Goal: Information Seeking & Learning: Learn about a topic

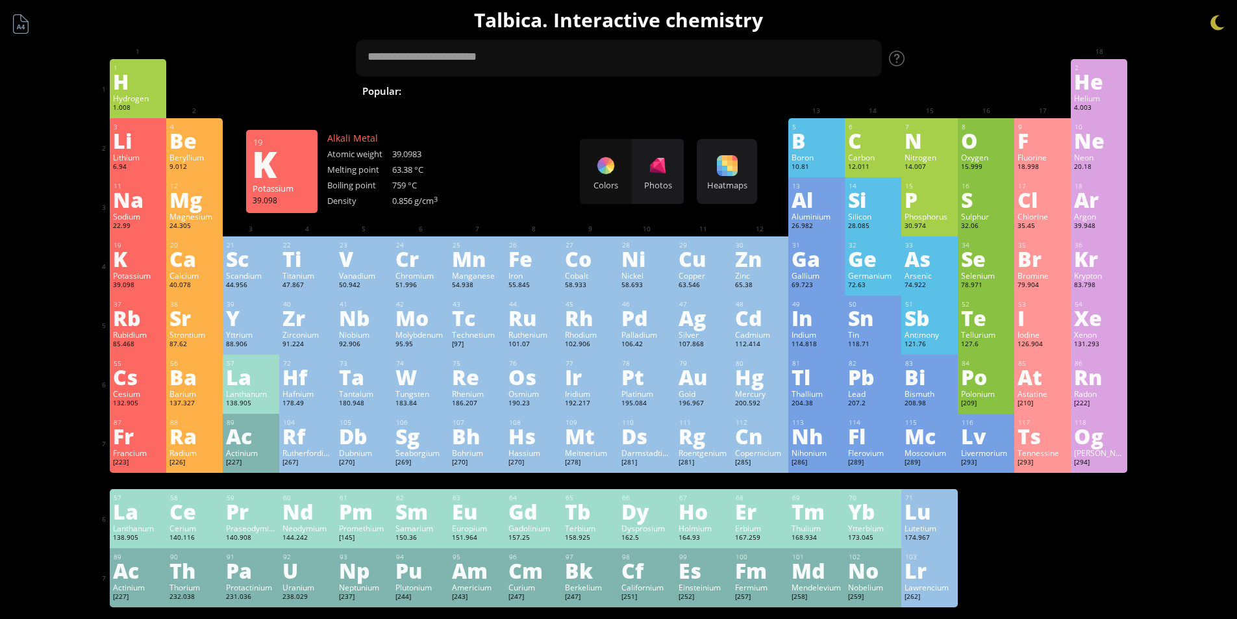
click at [152, 260] on div "K" at bounding box center [138, 258] width 50 height 21
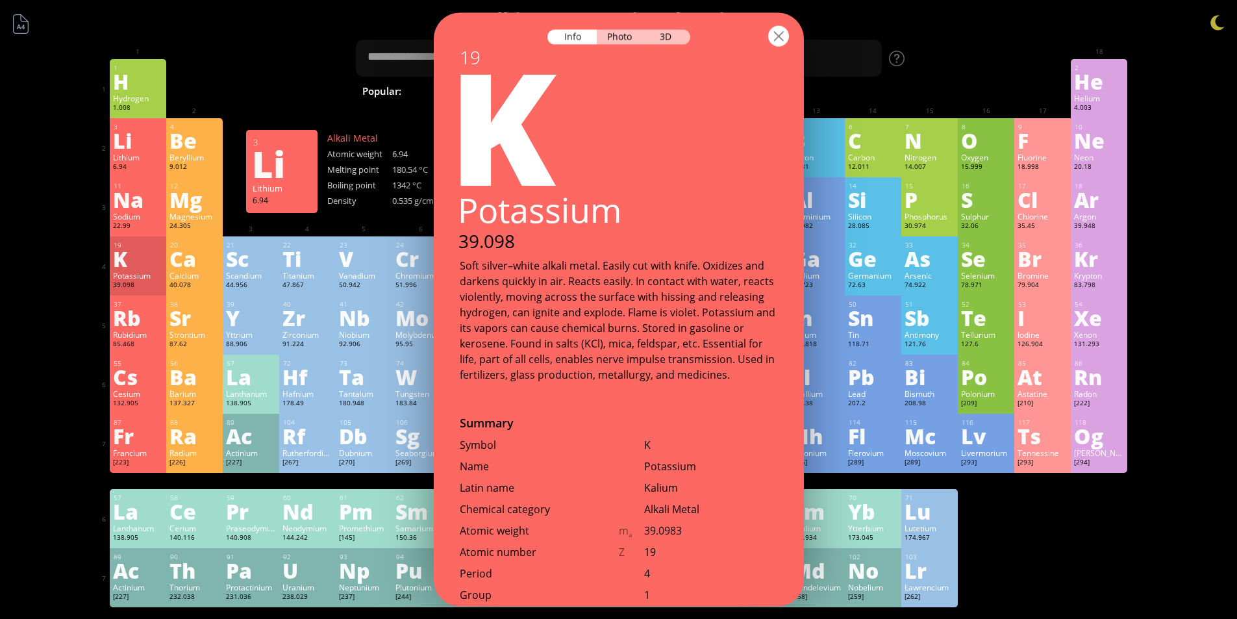
click at [785, 34] on div at bounding box center [778, 35] width 21 height 21
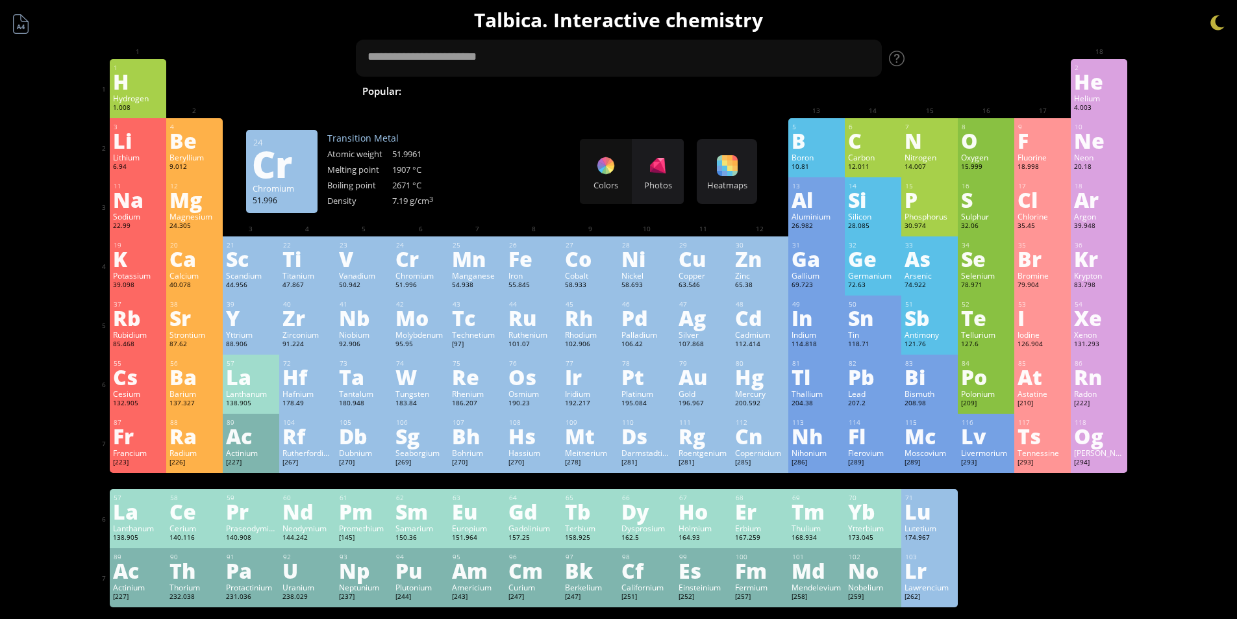
click at [197, 193] on div "Mg" at bounding box center [194, 199] width 50 height 21
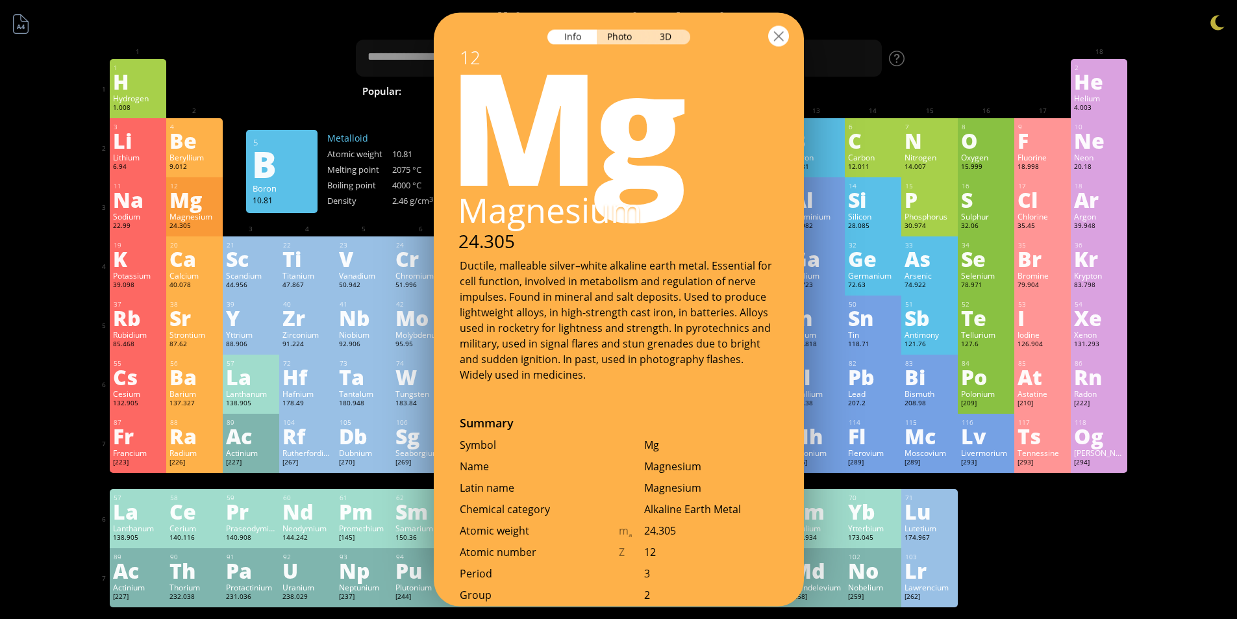
click at [780, 33] on div at bounding box center [778, 35] width 21 height 21
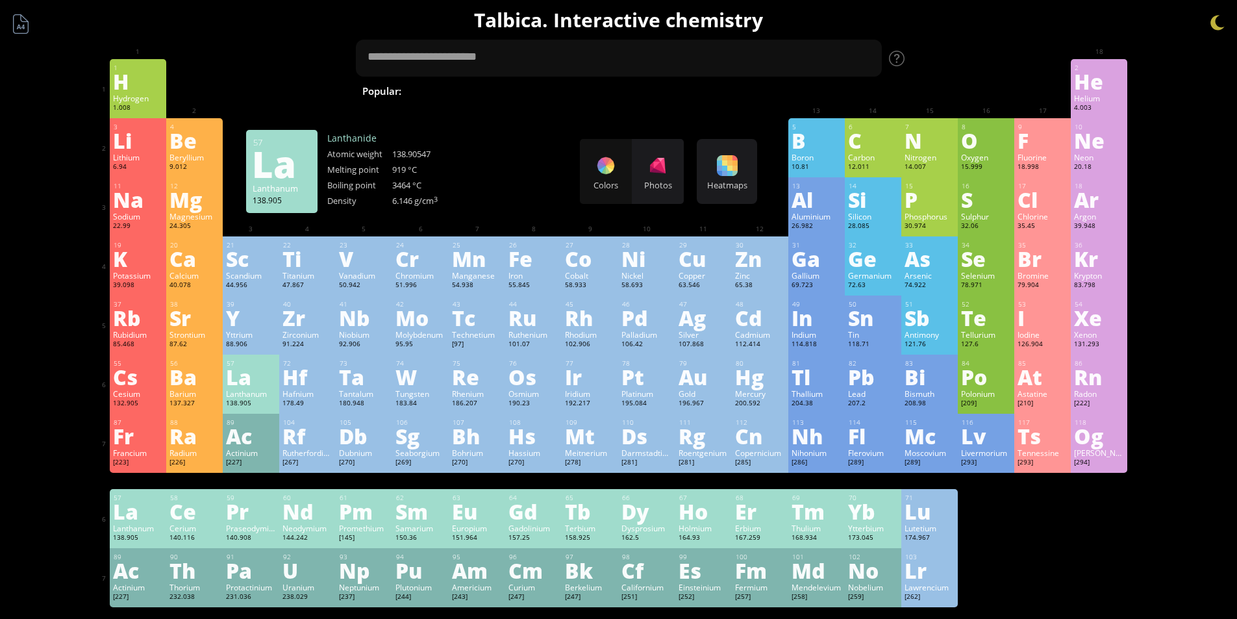
click at [260, 369] on div "La" at bounding box center [251, 376] width 50 height 21
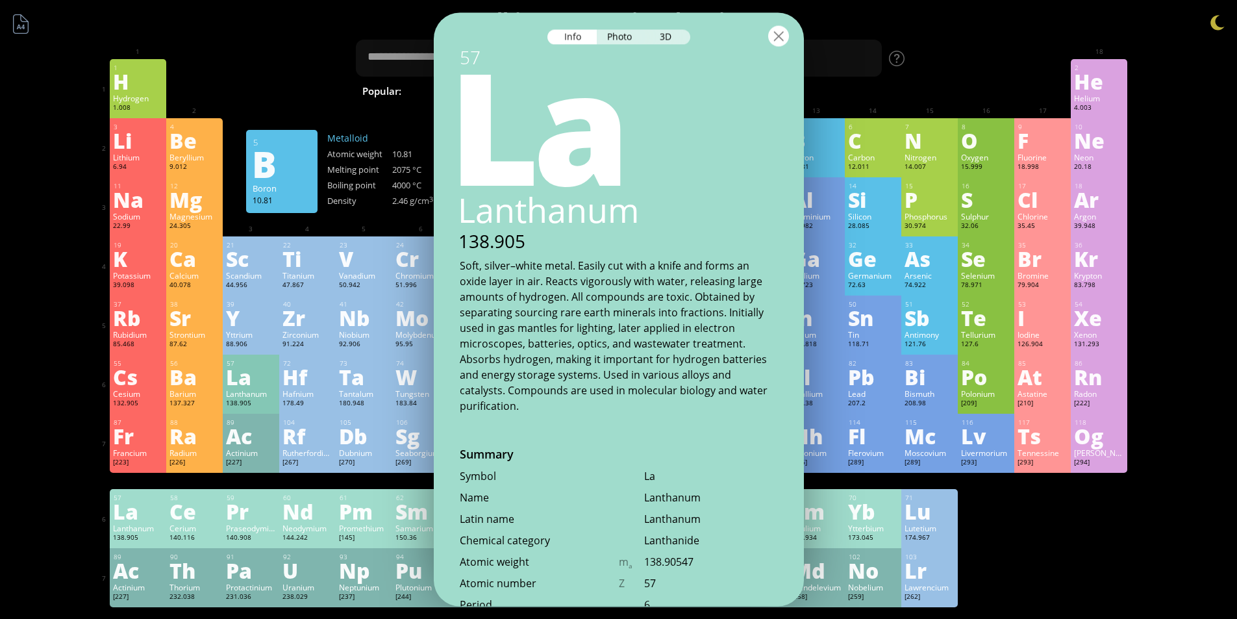
click at [777, 39] on div at bounding box center [778, 35] width 21 height 21
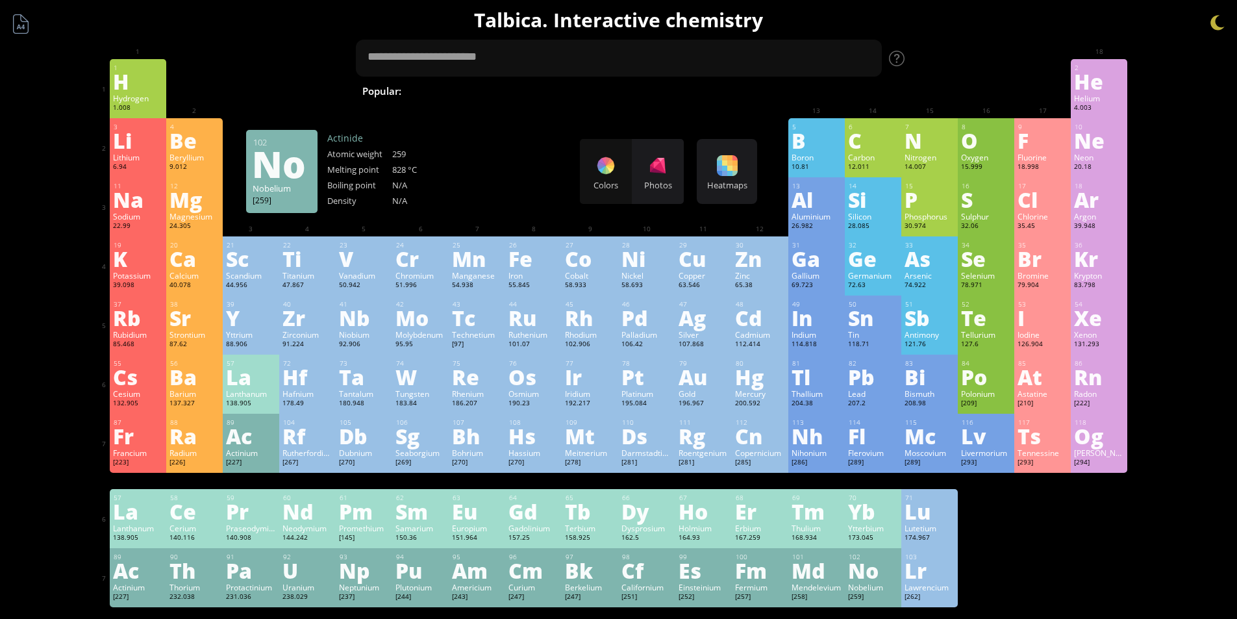
click at [891, 568] on div "No" at bounding box center [873, 570] width 50 height 21
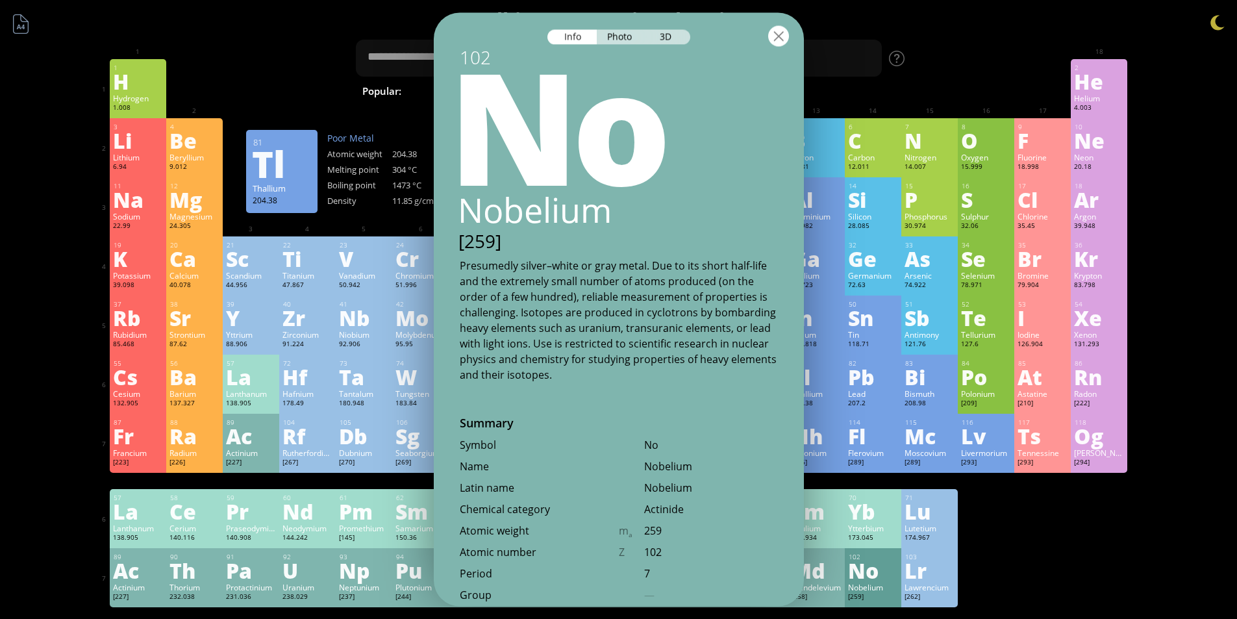
click at [787, 36] on div at bounding box center [778, 35] width 21 height 21
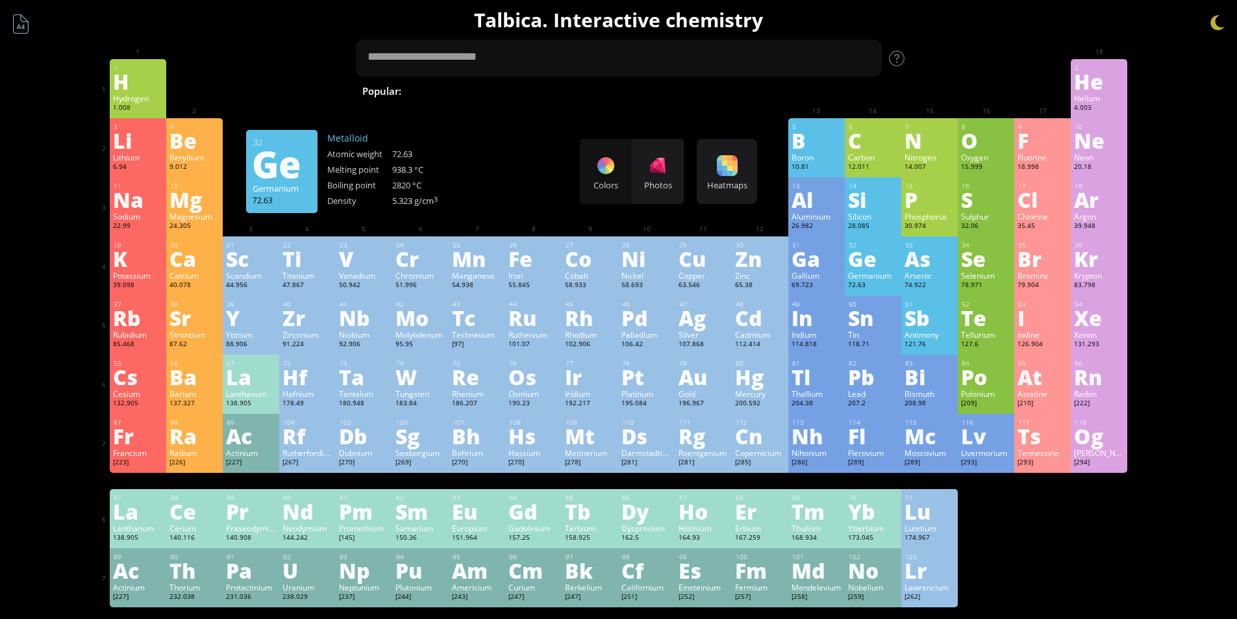
click at [869, 264] on div "Ge" at bounding box center [873, 258] width 50 height 21
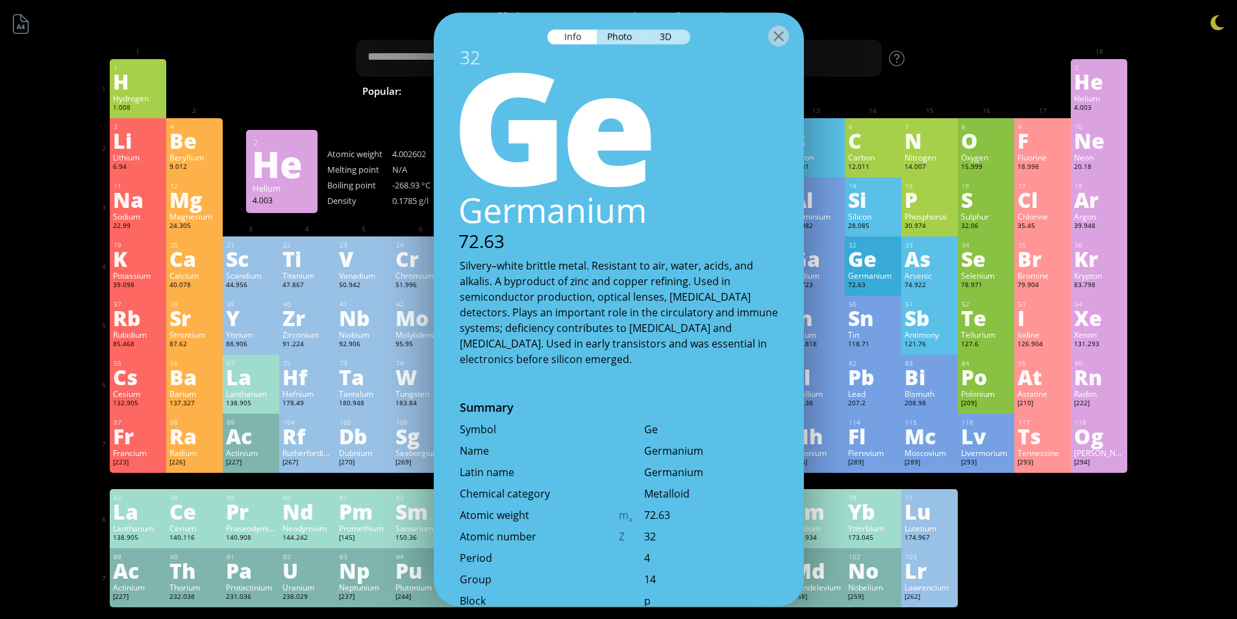
click at [1109, 101] on div "Helium" at bounding box center [1099, 98] width 50 height 10
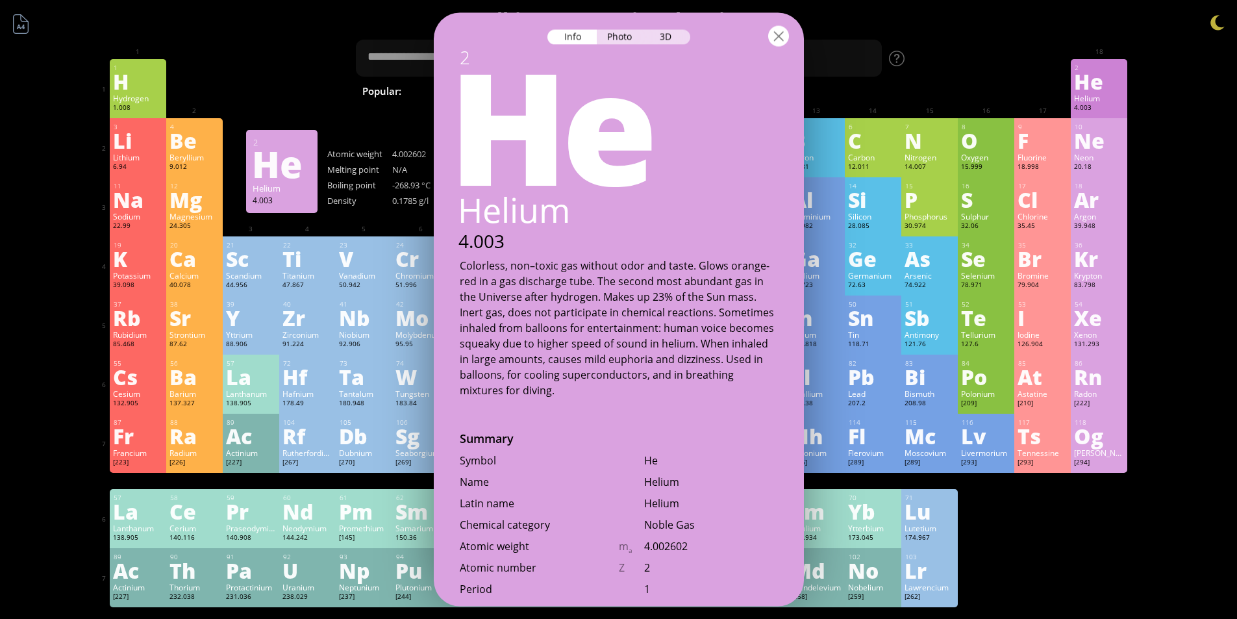
drag, startPoint x: 787, startPoint y: 36, endPoint x: 780, endPoint y: 38, distance: 7.3
click at [787, 36] on div at bounding box center [778, 35] width 21 height 21
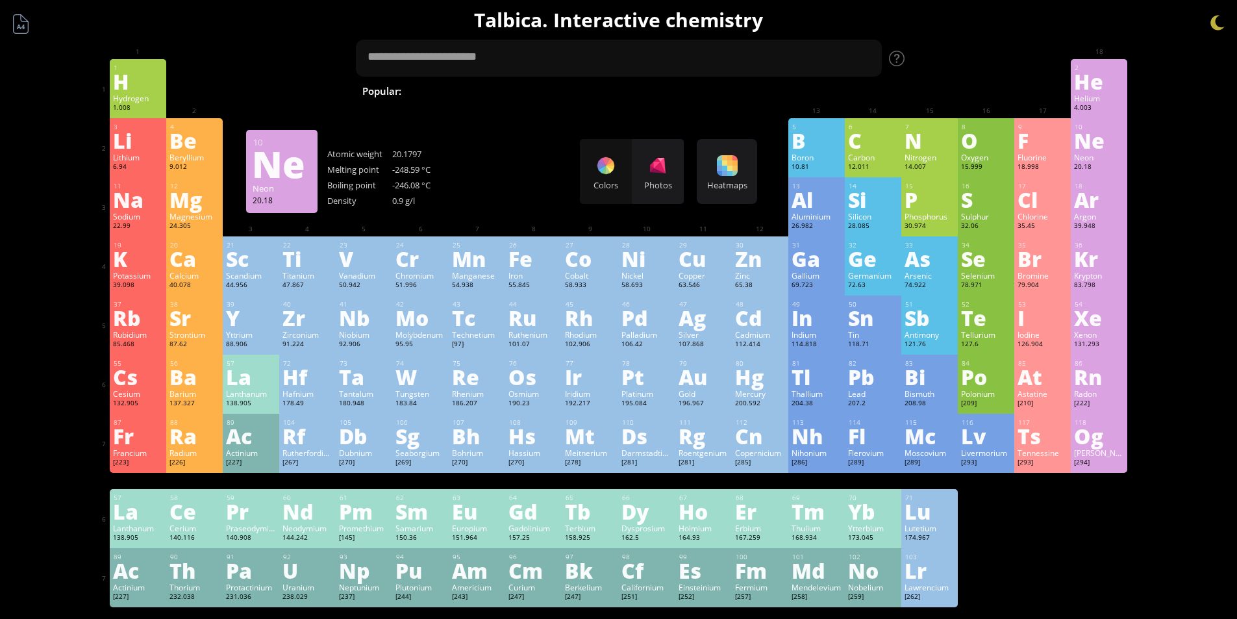
click at [1116, 140] on div "Ne" at bounding box center [1099, 140] width 50 height 21
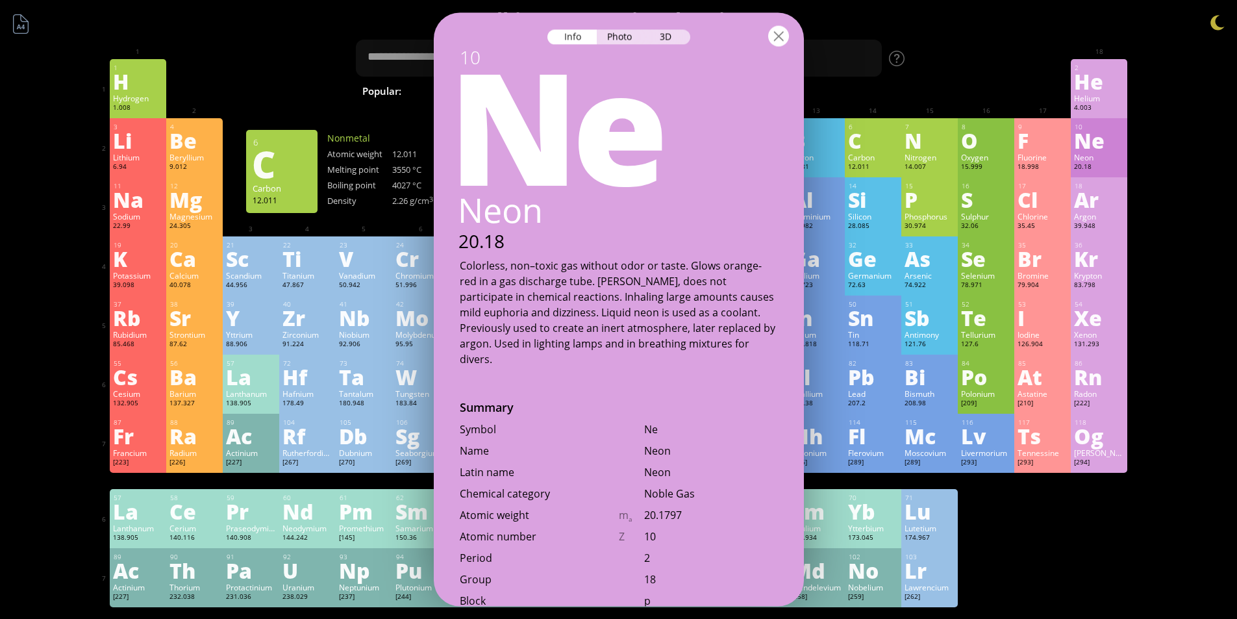
click at [782, 36] on div at bounding box center [778, 35] width 21 height 21
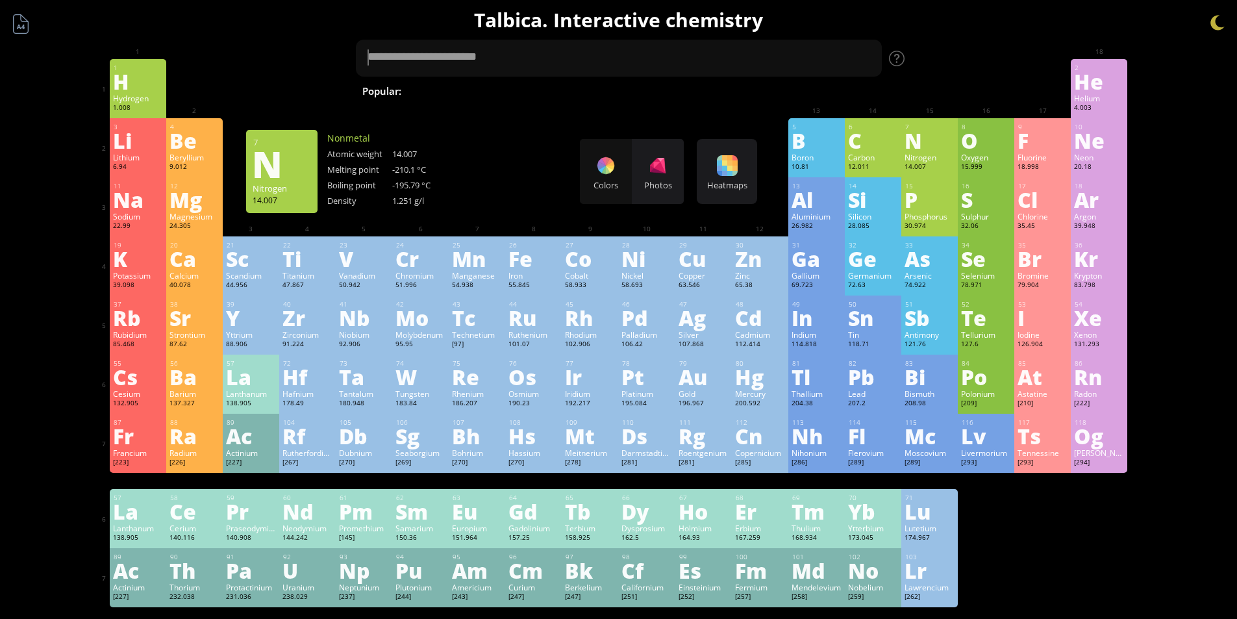
click at [932, 129] on div "7" at bounding box center [929, 127] width 49 height 8
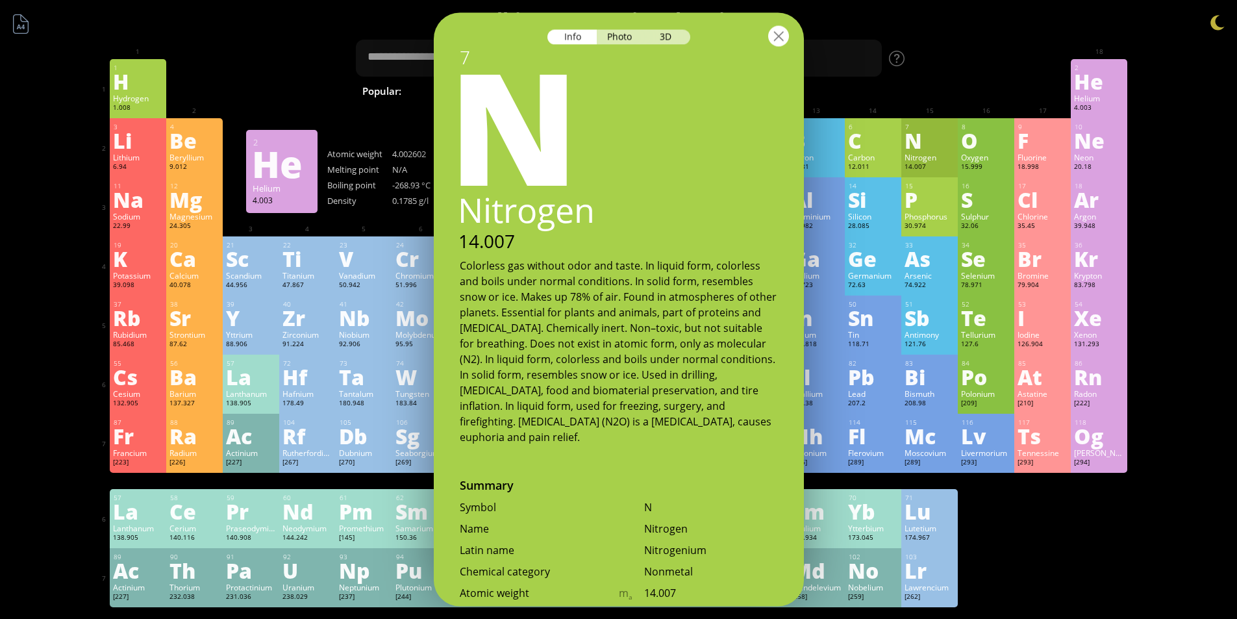
click at [786, 38] on div at bounding box center [778, 35] width 21 height 21
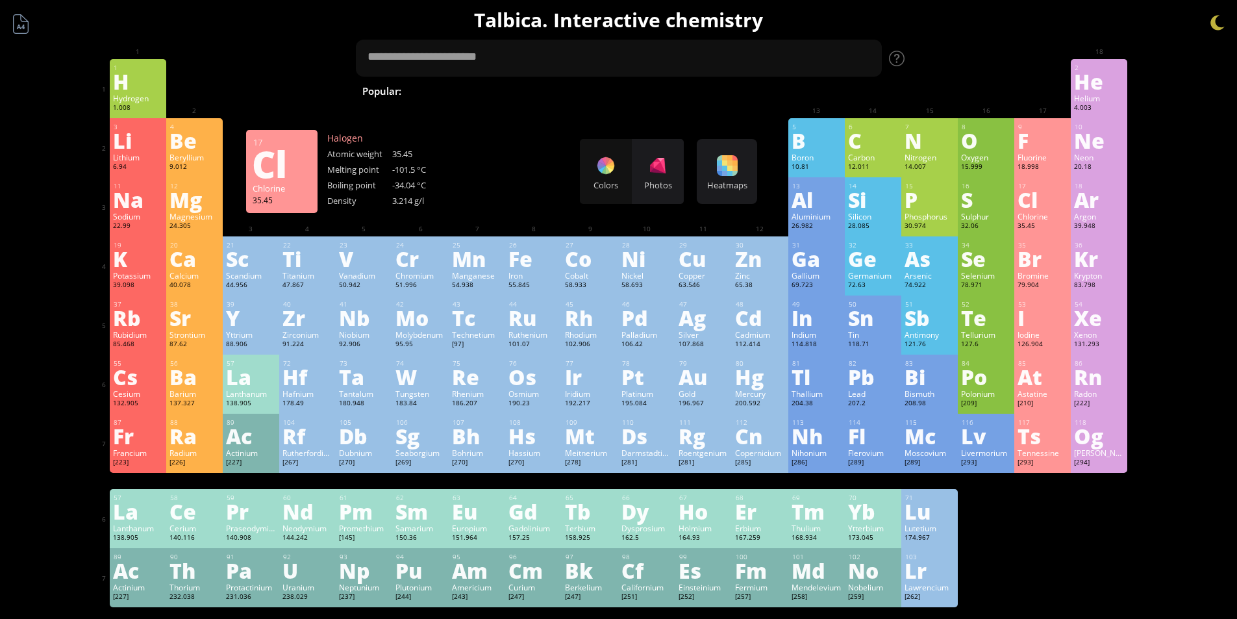
click at [1097, 221] on div "39.948" at bounding box center [1099, 226] width 50 height 10
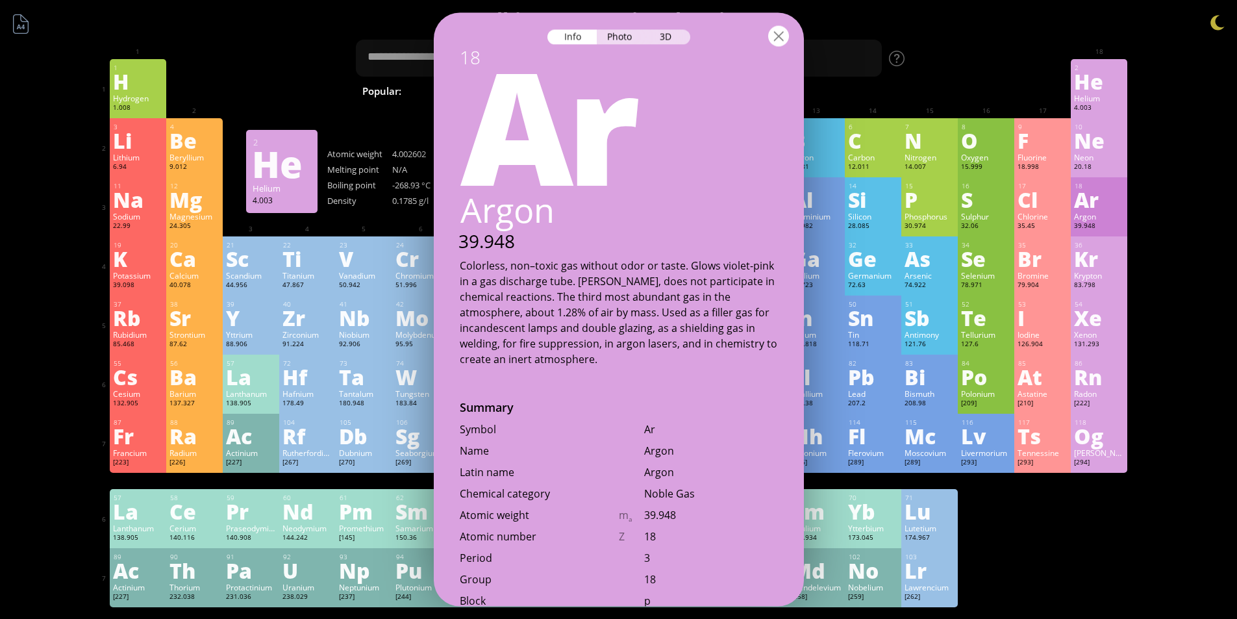
click at [782, 34] on div at bounding box center [778, 35] width 21 height 21
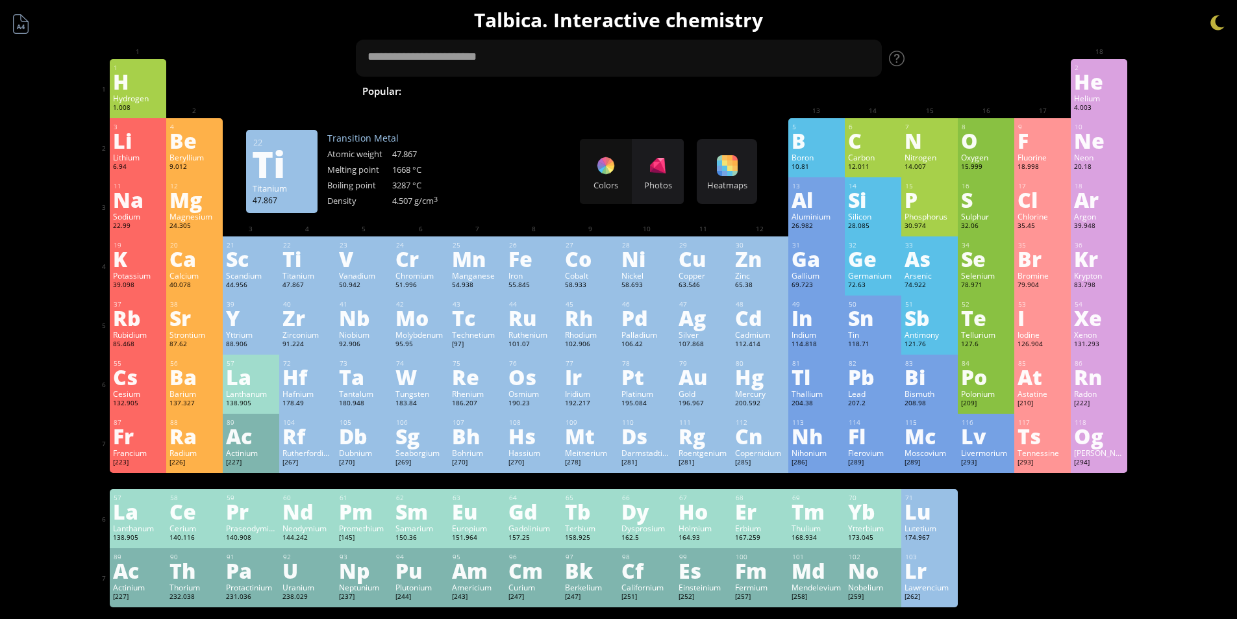
click at [683, 177] on div "Photos" at bounding box center [658, 171] width 52 height 65
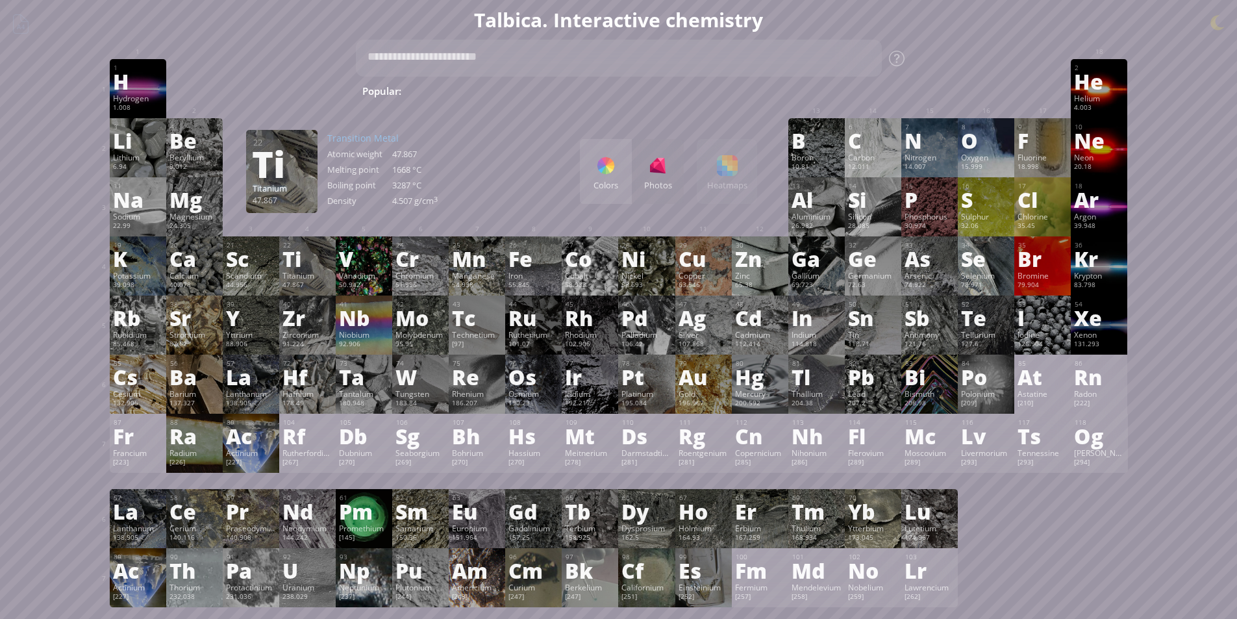
click at [632, 169] on div "Colors" at bounding box center [606, 171] width 52 height 65
